Goal: Navigation & Orientation: Find specific page/section

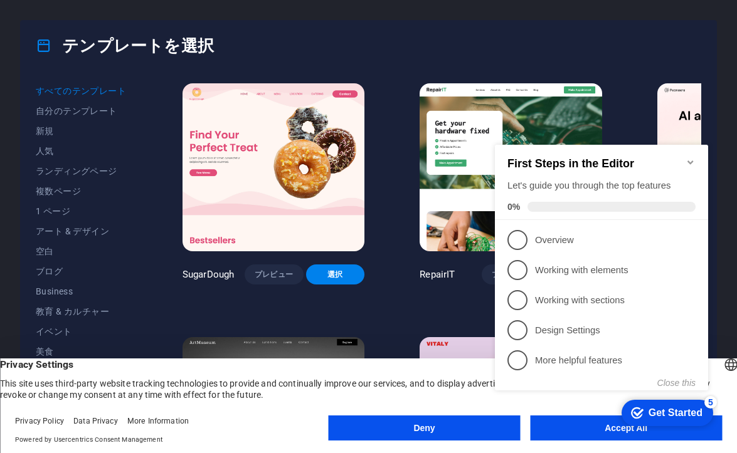
click at [160, 186] on div "すべてのテンプレート 自分のテンプレート 新規 人気 ランディングページ 複数ページ 1 ページ アート & デザイン 空白 ブログ Business 教育 …" at bounding box center [368, 252] width 695 height 362
